Goal: Find specific page/section: Find specific page/section

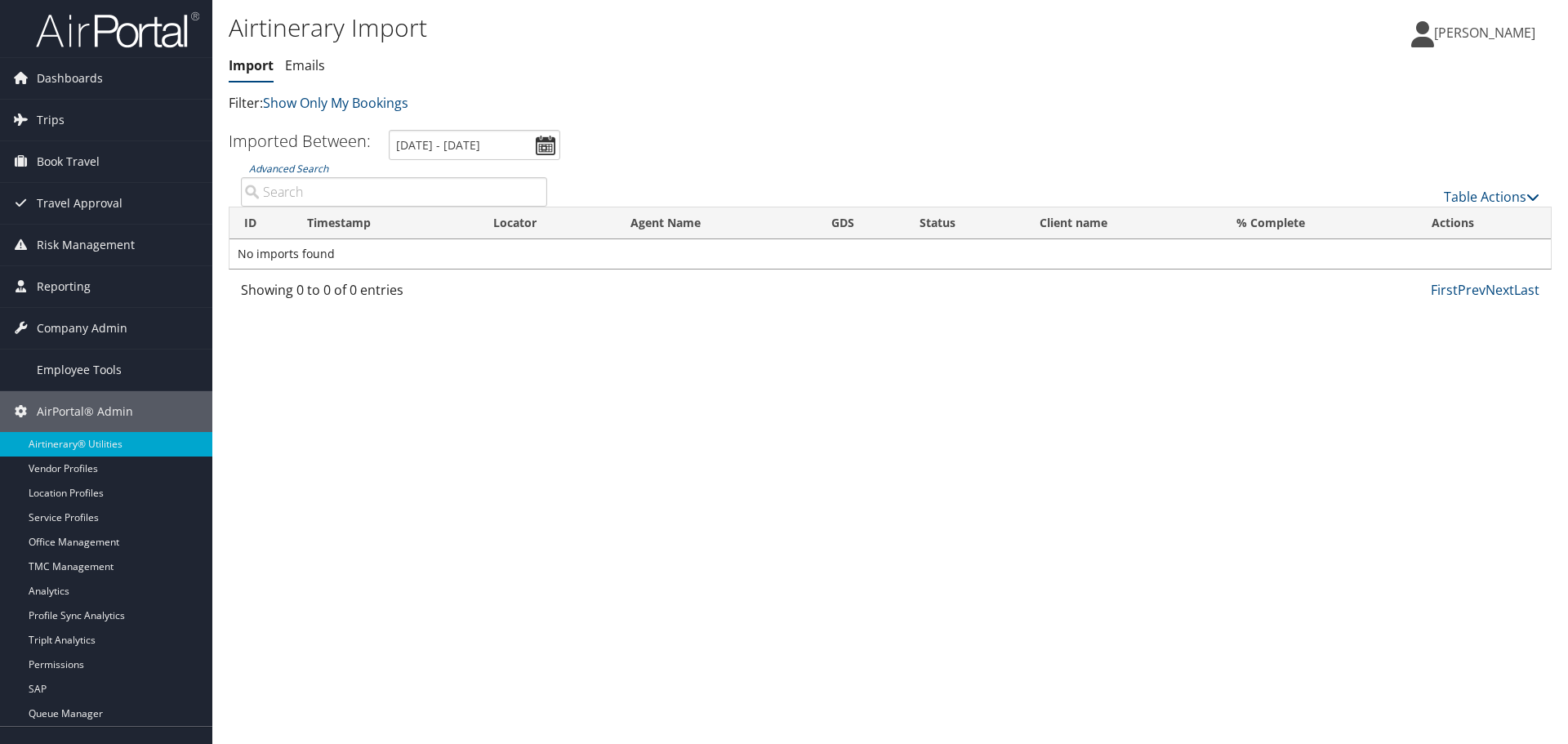
click at [42, 119] on span "Trips" at bounding box center [51, 120] width 28 height 41
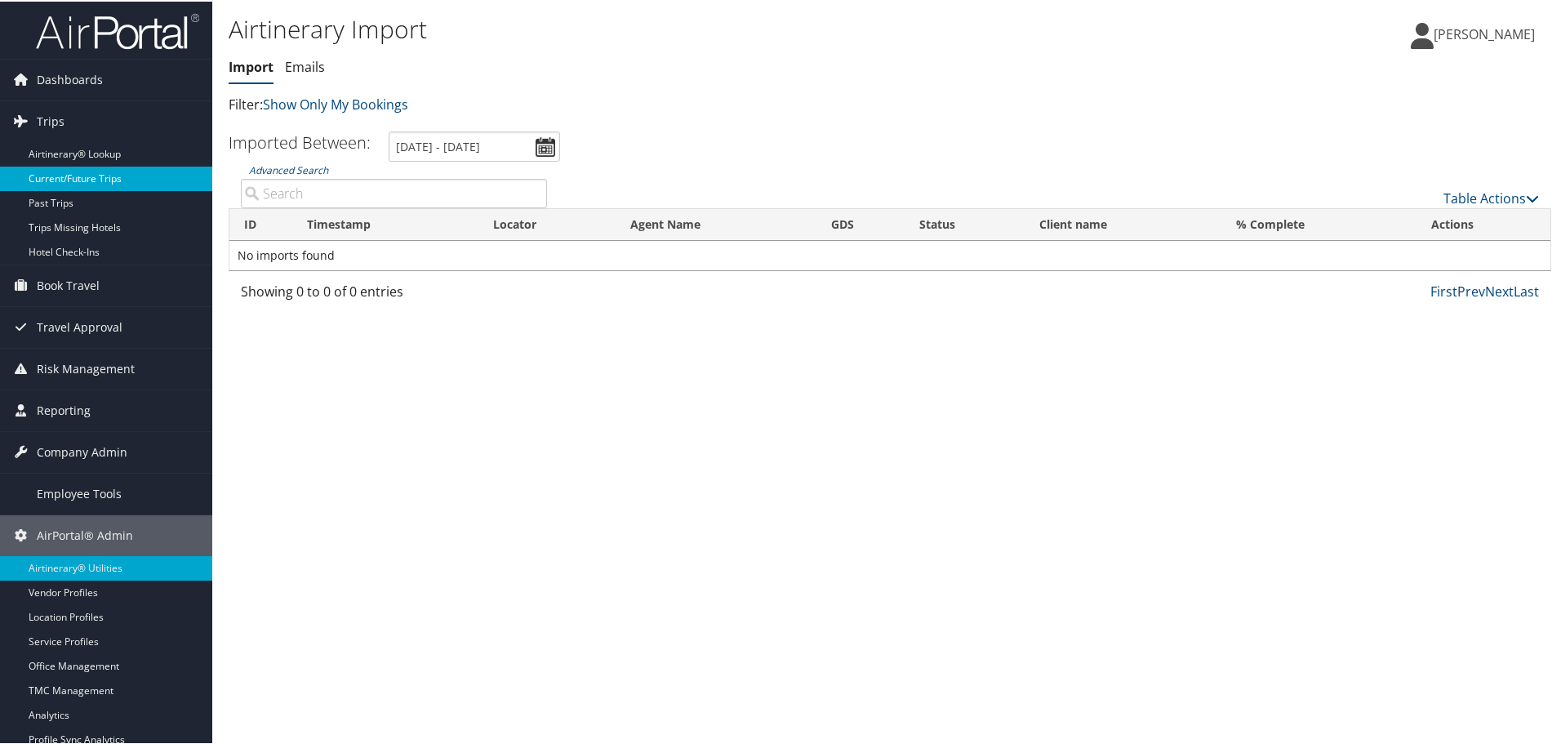
click at [69, 183] on link "Current/Future Trips" at bounding box center [106, 177] width 212 height 24
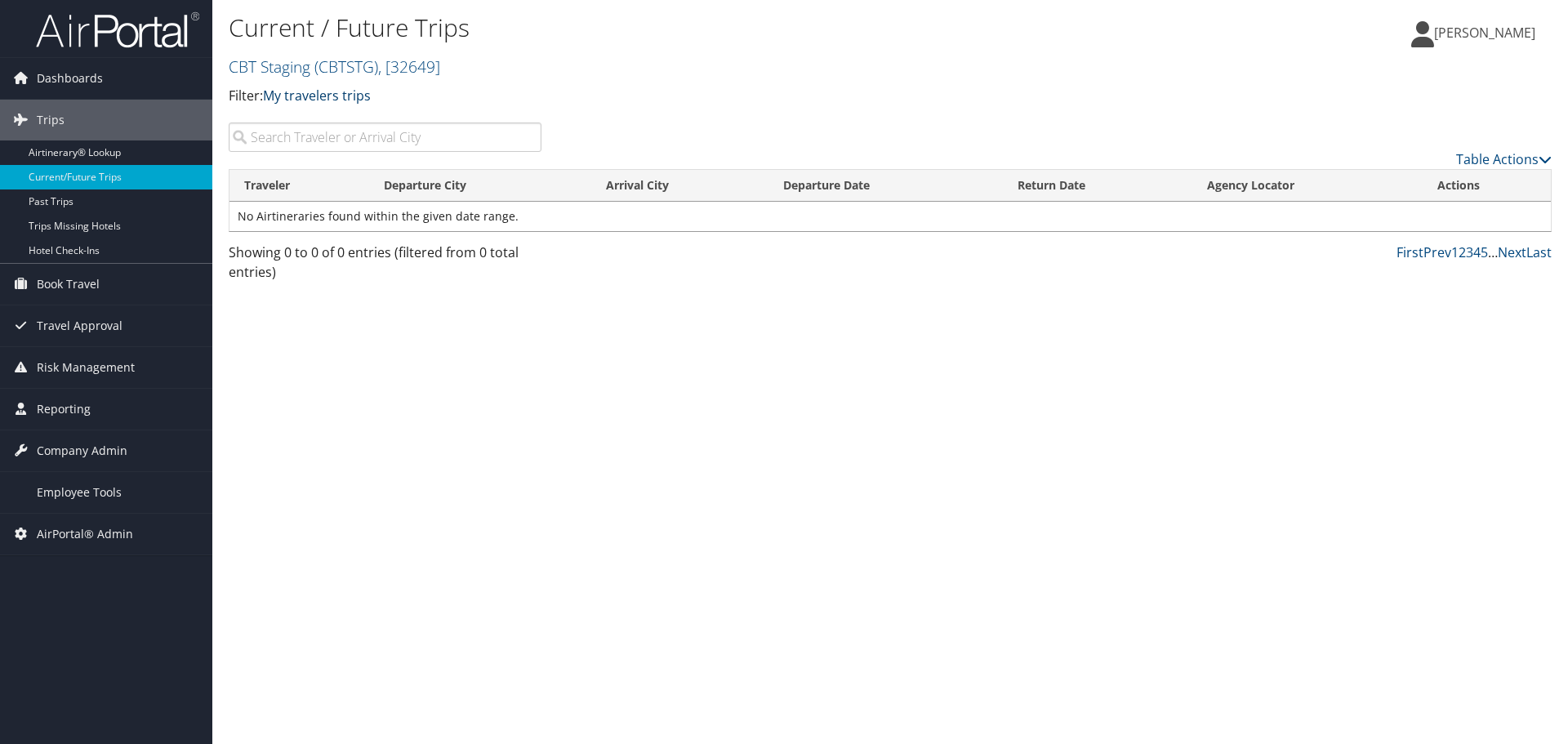
click at [292, 96] on link "My travelers trips" at bounding box center [317, 96] width 108 height 18
click at [292, 118] on link "My trips" at bounding box center [374, 121] width 215 height 28
click at [385, 62] on span ", [ 32649 ]" at bounding box center [409, 67] width 62 height 22
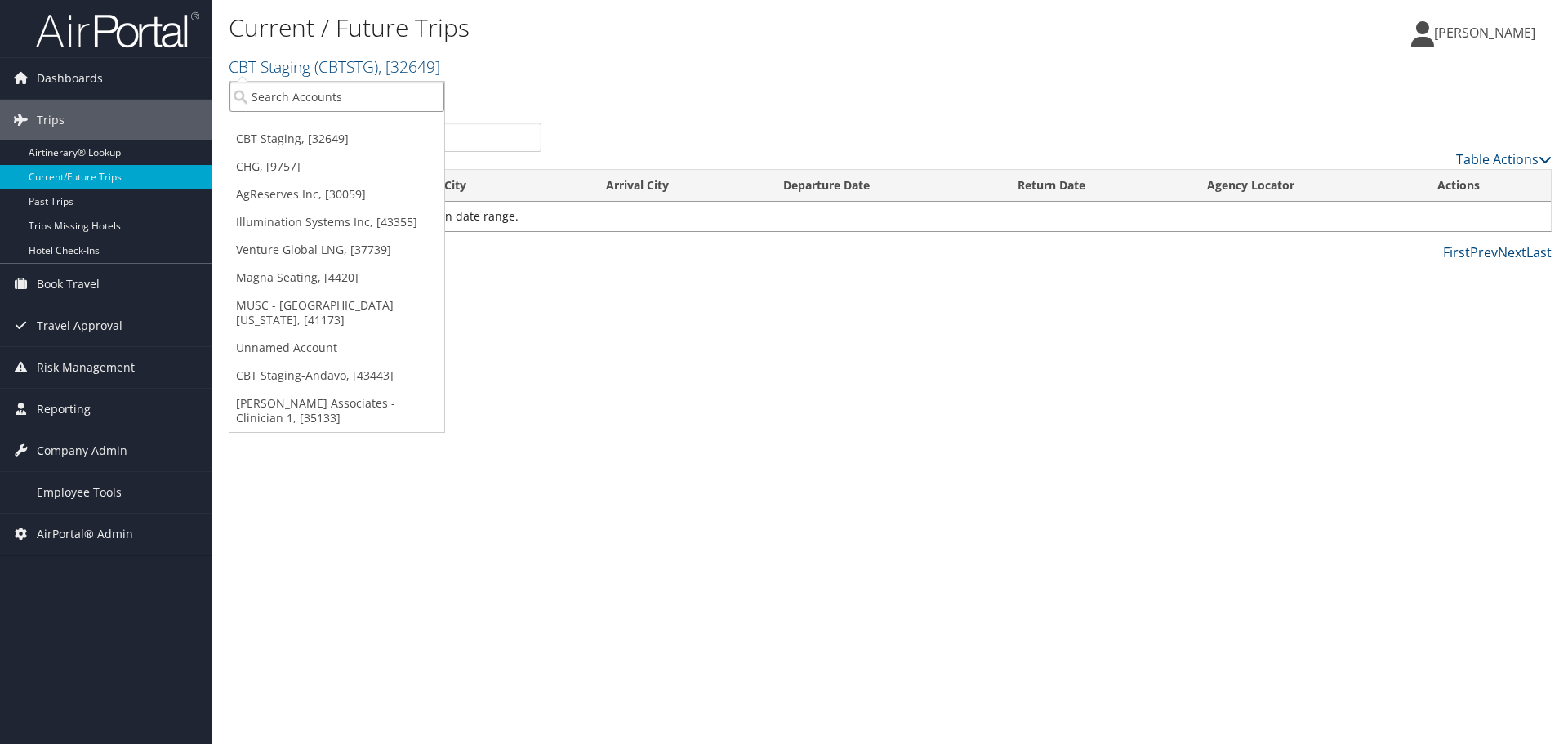
click at [376, 85] on input "search" at bounding box center [336, 97] width 215 height 30
type input "cross"
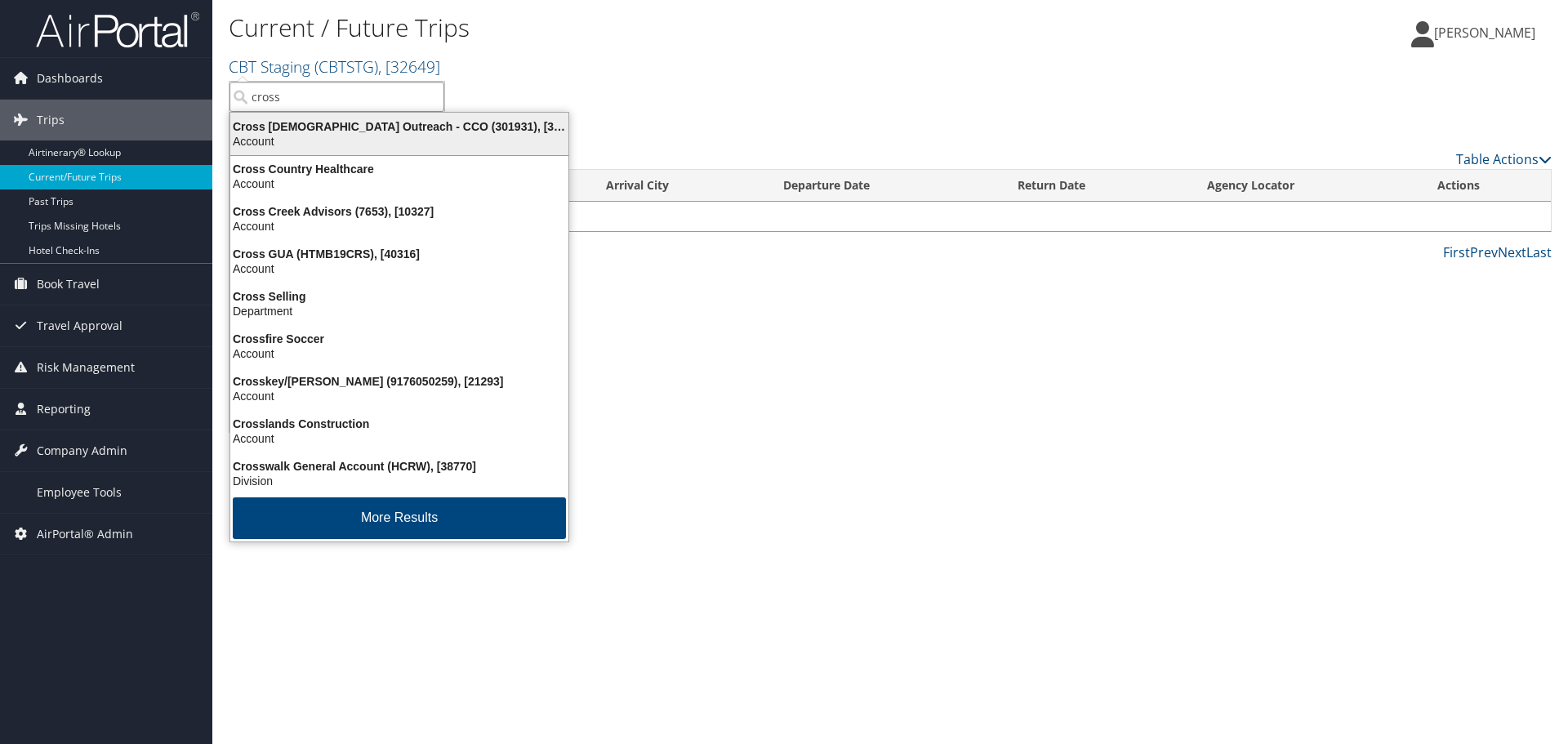
click at [389, 125] on div "Cross Catholic Outreach - CCO (301931), [304121]" at bounding box center [399, 126] width 358 height 15
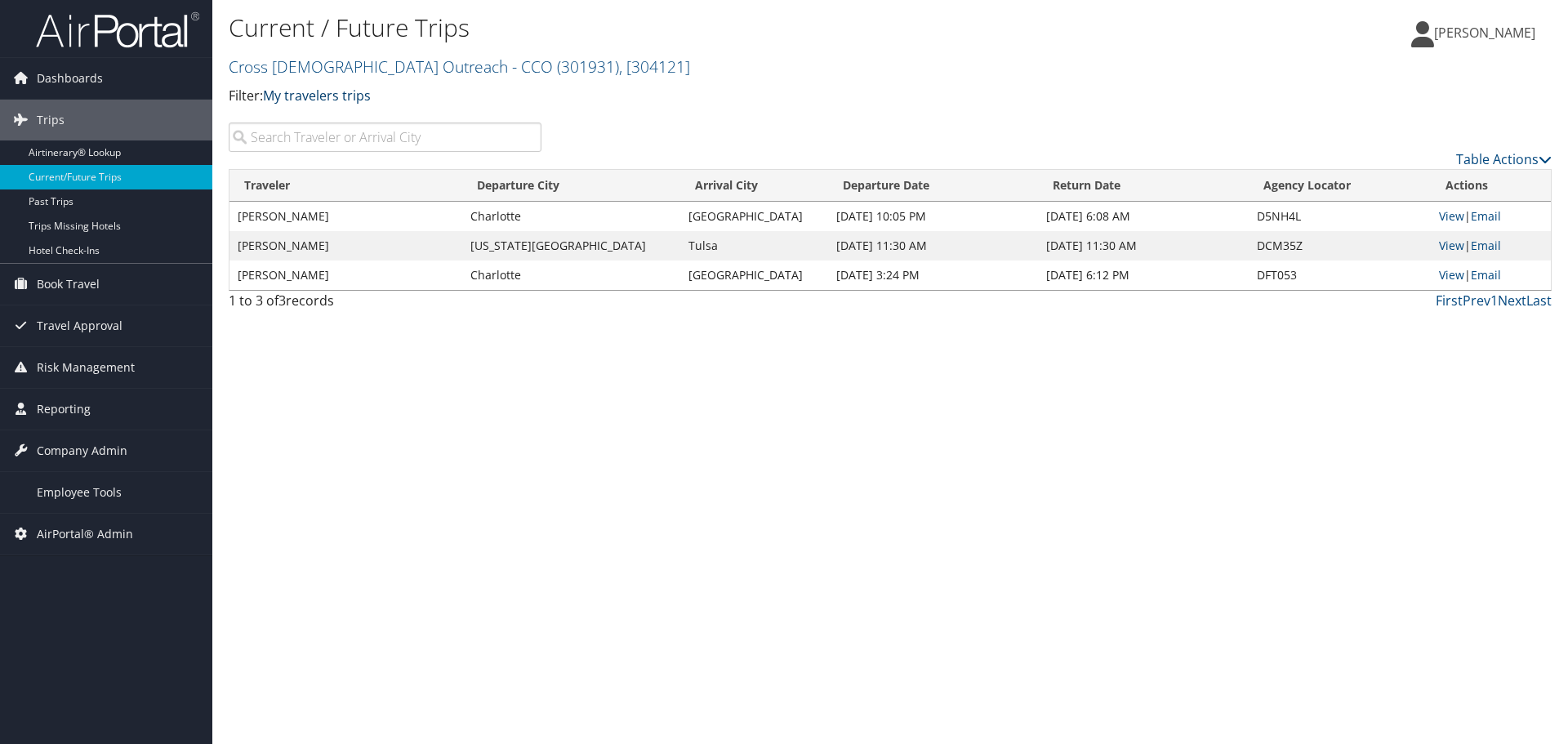
click at [354, 95] on link "My travelers trips" at bounding box center [317, 96] width 108 height 18
click at [336, 118] on link "My trips" at bounding box center [374, 121] width 215 height 28
